Goal: Feedback & Contribution: Leave review/rating

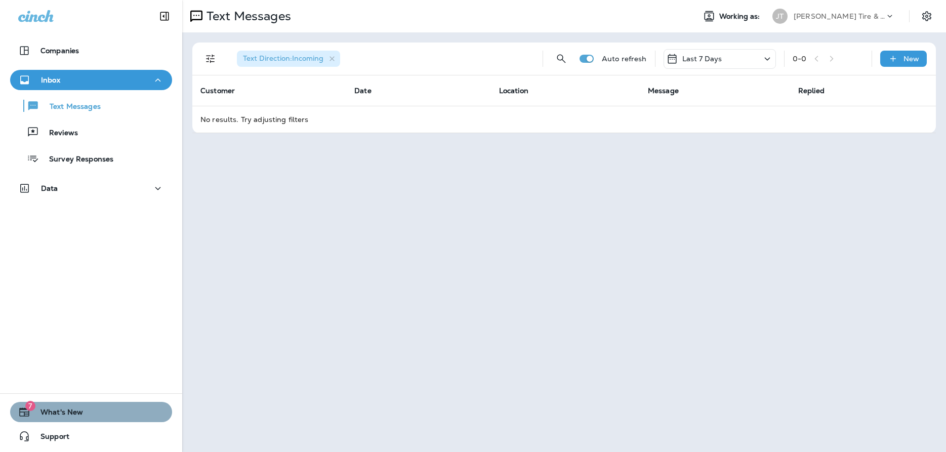
click at [53, 408] on span "What's New" at bounding box center [56, 414] width 53 height 12
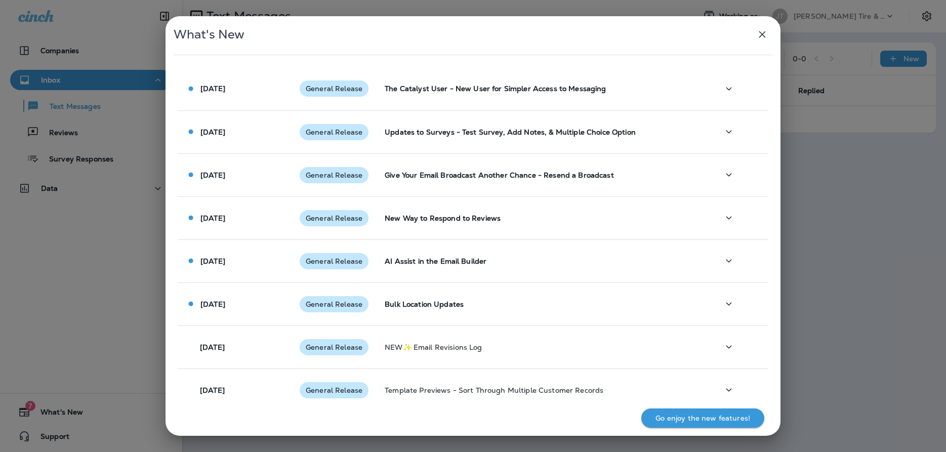
click at [762, 33] on icon "button" at bounding box center [762, 34] width 12 height 12
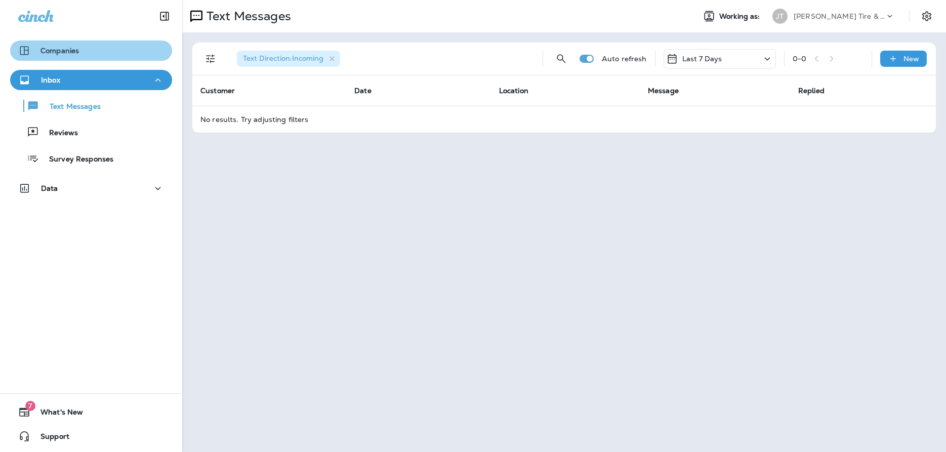
click at [50, 54] on p "Companies" at bounding box center [59, 51] width 38 height 8
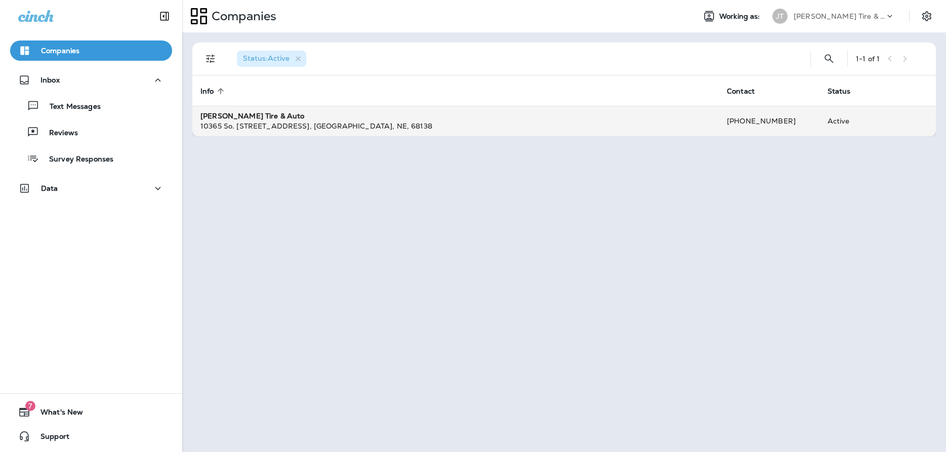
click at [237, 130] on div "10365 So. [STREET_ADDRESS]" at bounding box center [455, 126] width 510 height 10
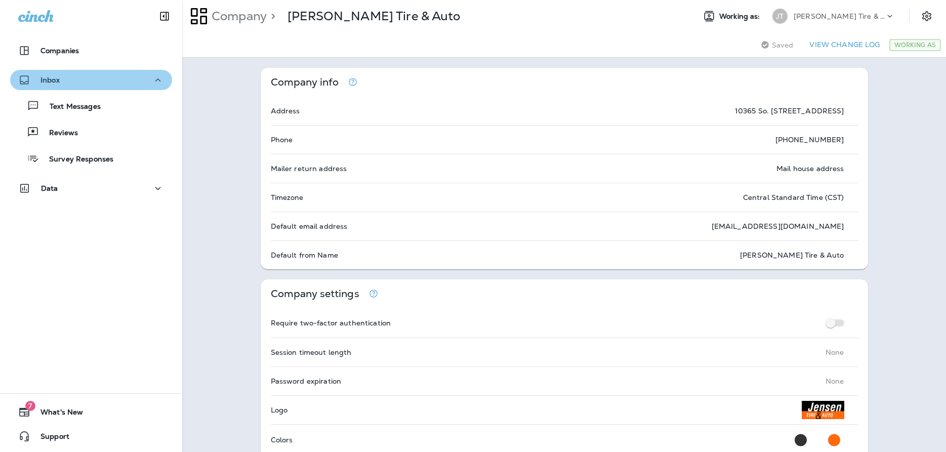
click at [78, 79] on div "Inbox" at bounding box center [91, 80] width 146 height 13
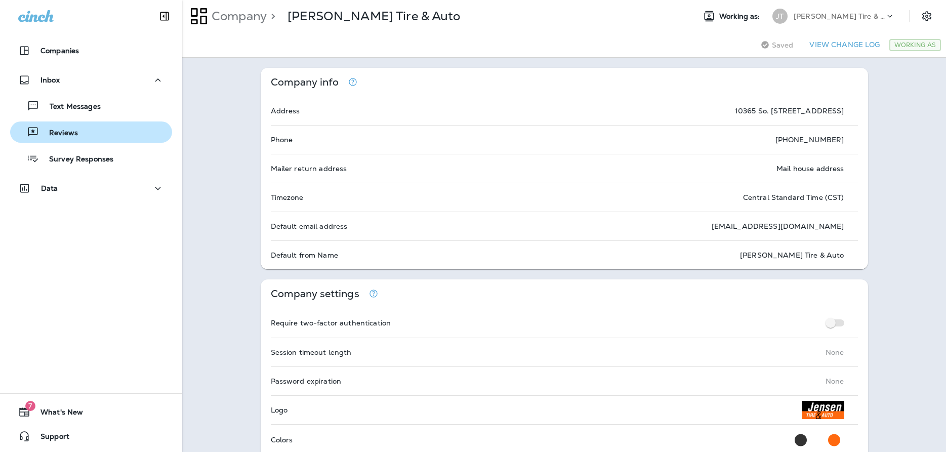
click at [53, 131] on p "Reviews" at bounding box center [58, 134] width 39 height 10
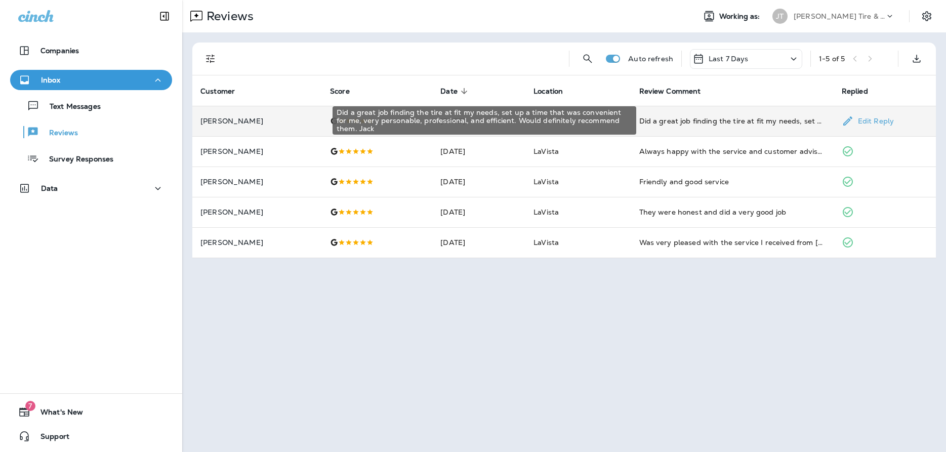
click at [650, 124] on div "Did a great job finding the tire at fit my needs, set up a time that was conven…" at bounding box center [732, 121] width 186 height 10
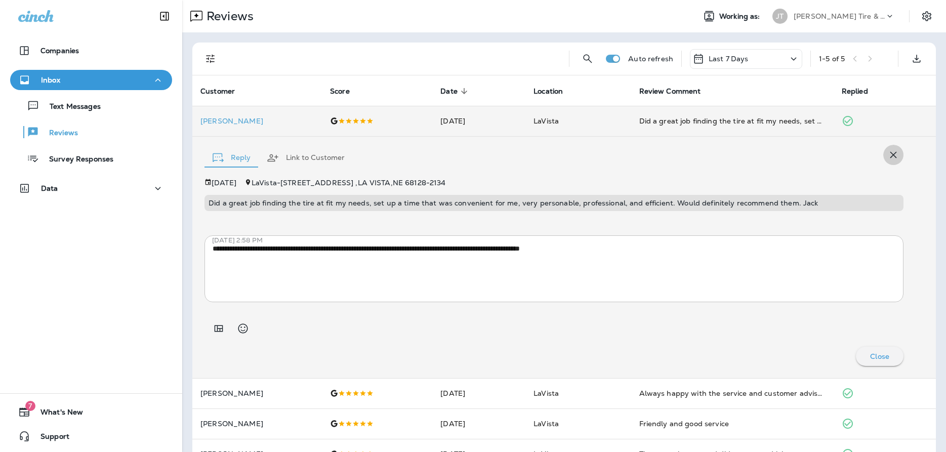
click at [773, 157] on icon "button" at bounding box center [893, 155] width 12 height 12
